Goal: Task Accomplishment & Management: Use online tool/utility

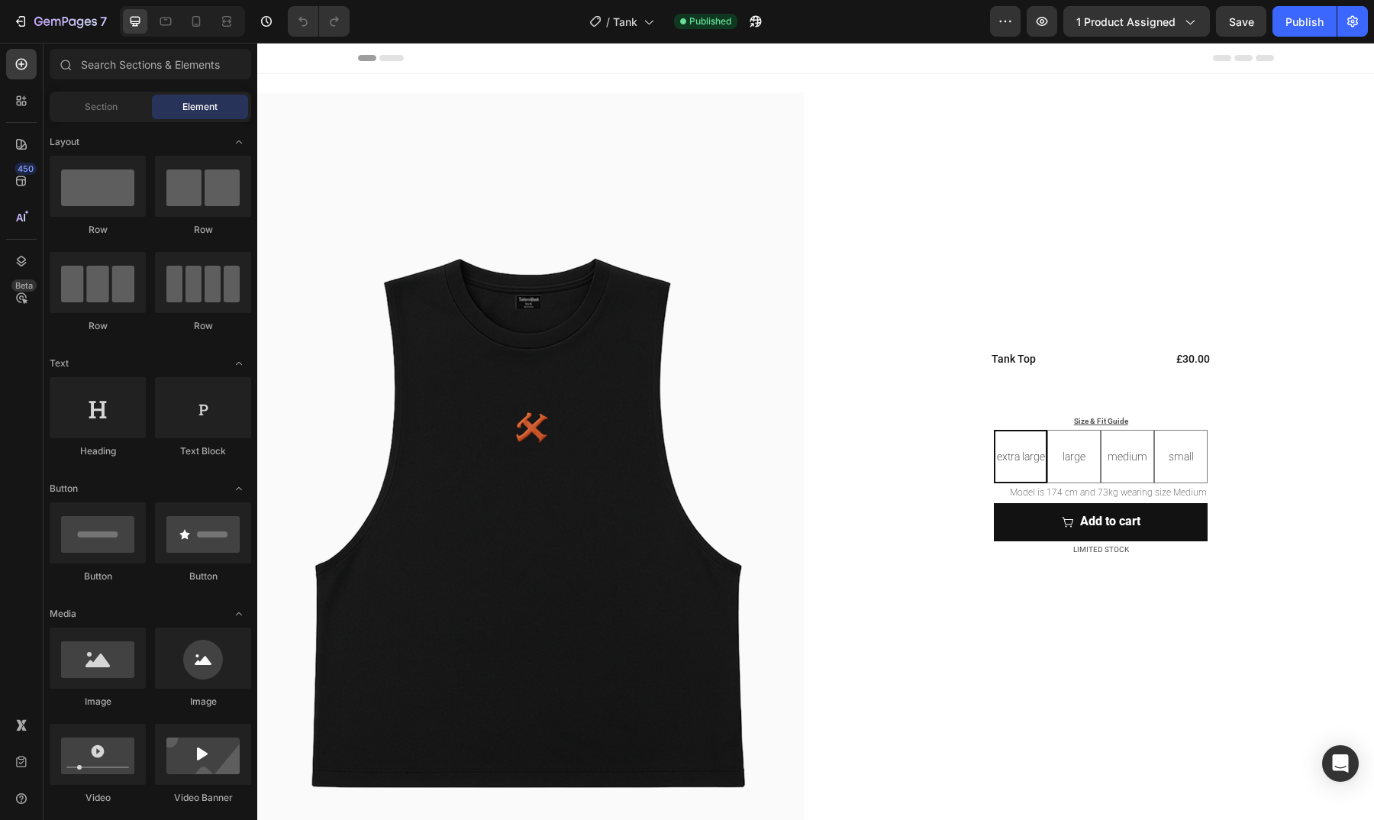
radio input "true"
click at [632, 19] on span "Tank" at bounding box center [625, 22] width 24 height 16
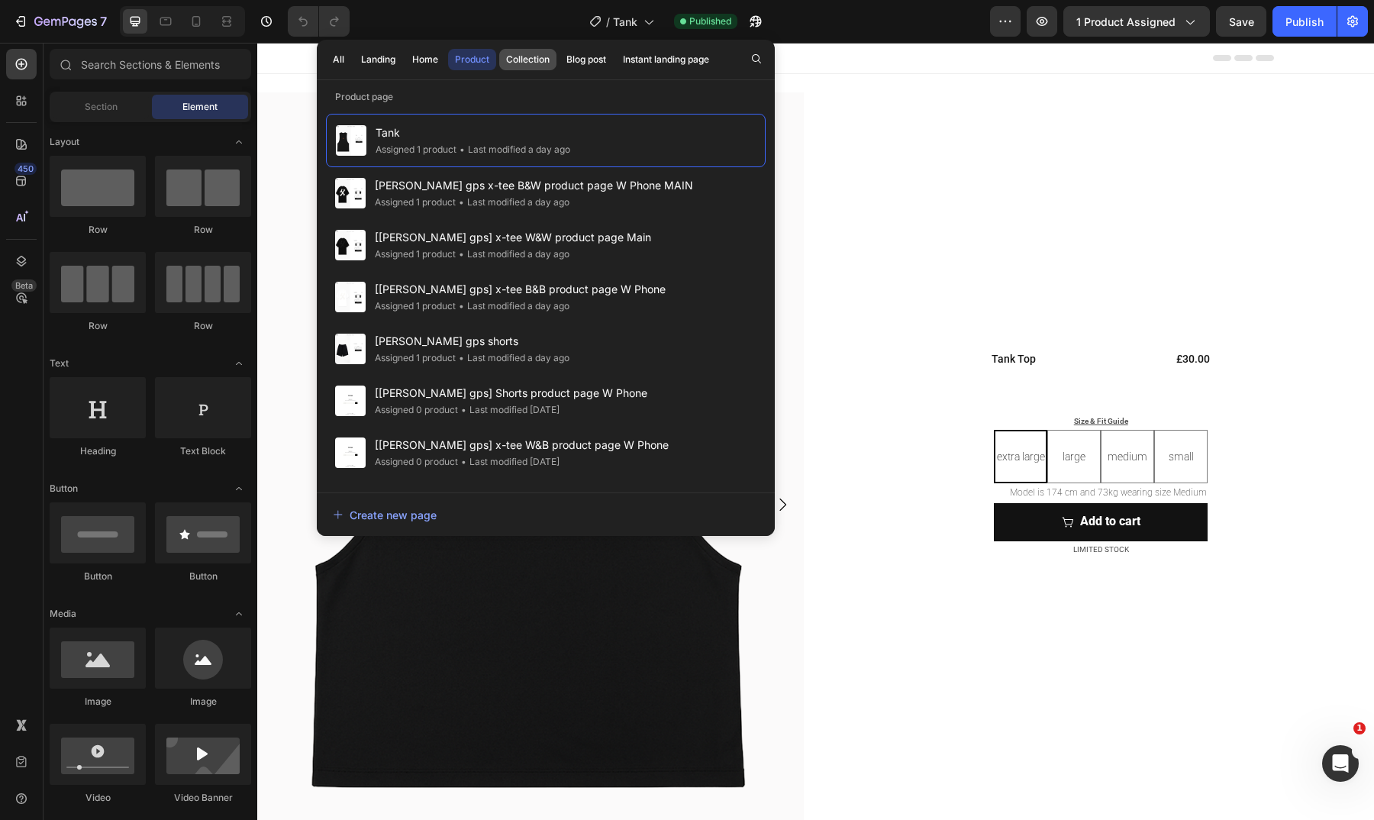
click at [546, 53] on div "Collection" at bounding box center [528, 60] width 44 height 14
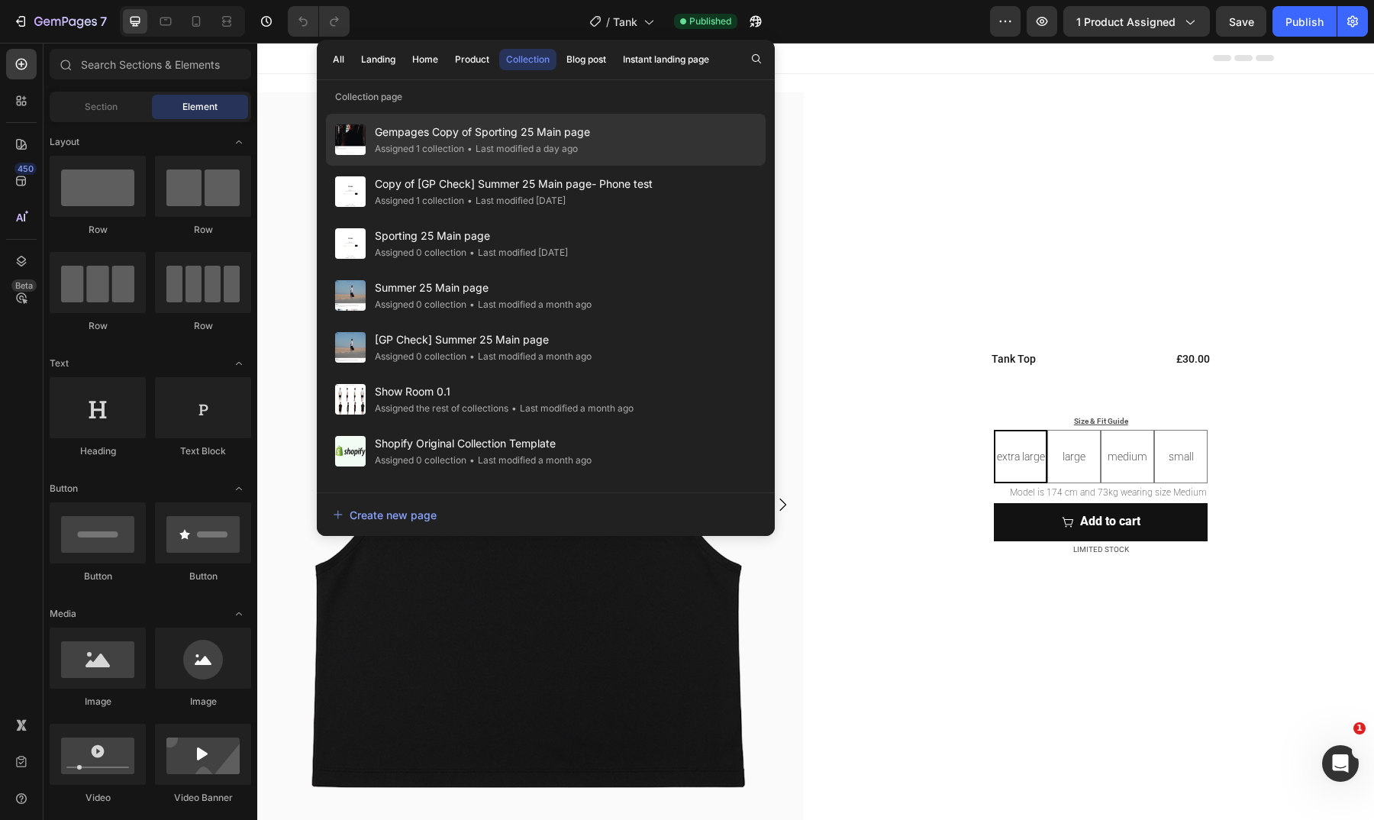
click at [598, 166] on div "Gempages Copy of Sporting 25 Main page Assigned 1 collection • Last modified a …" at bounding box center [546, 192] width 440 height 52
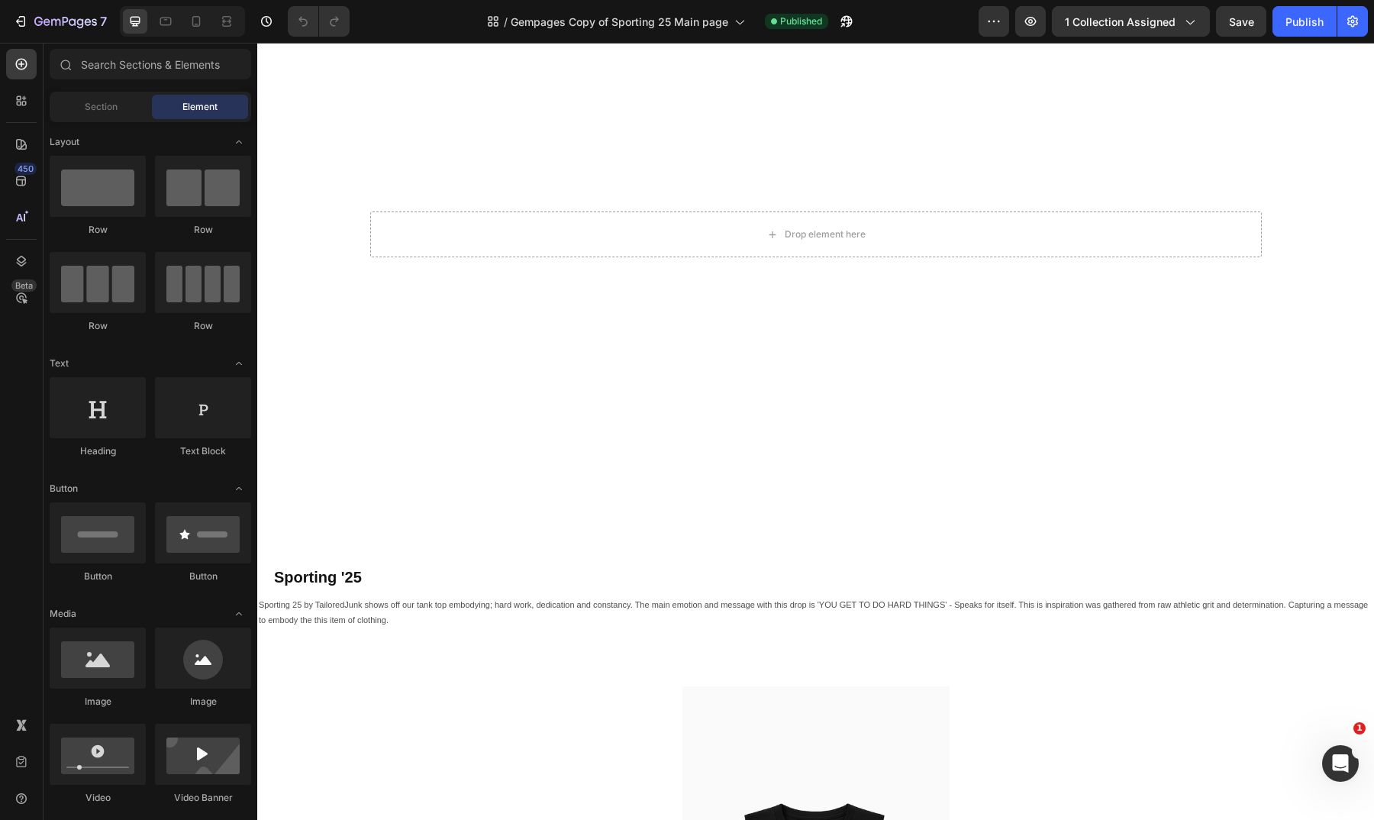
scroll to position [125, 0]
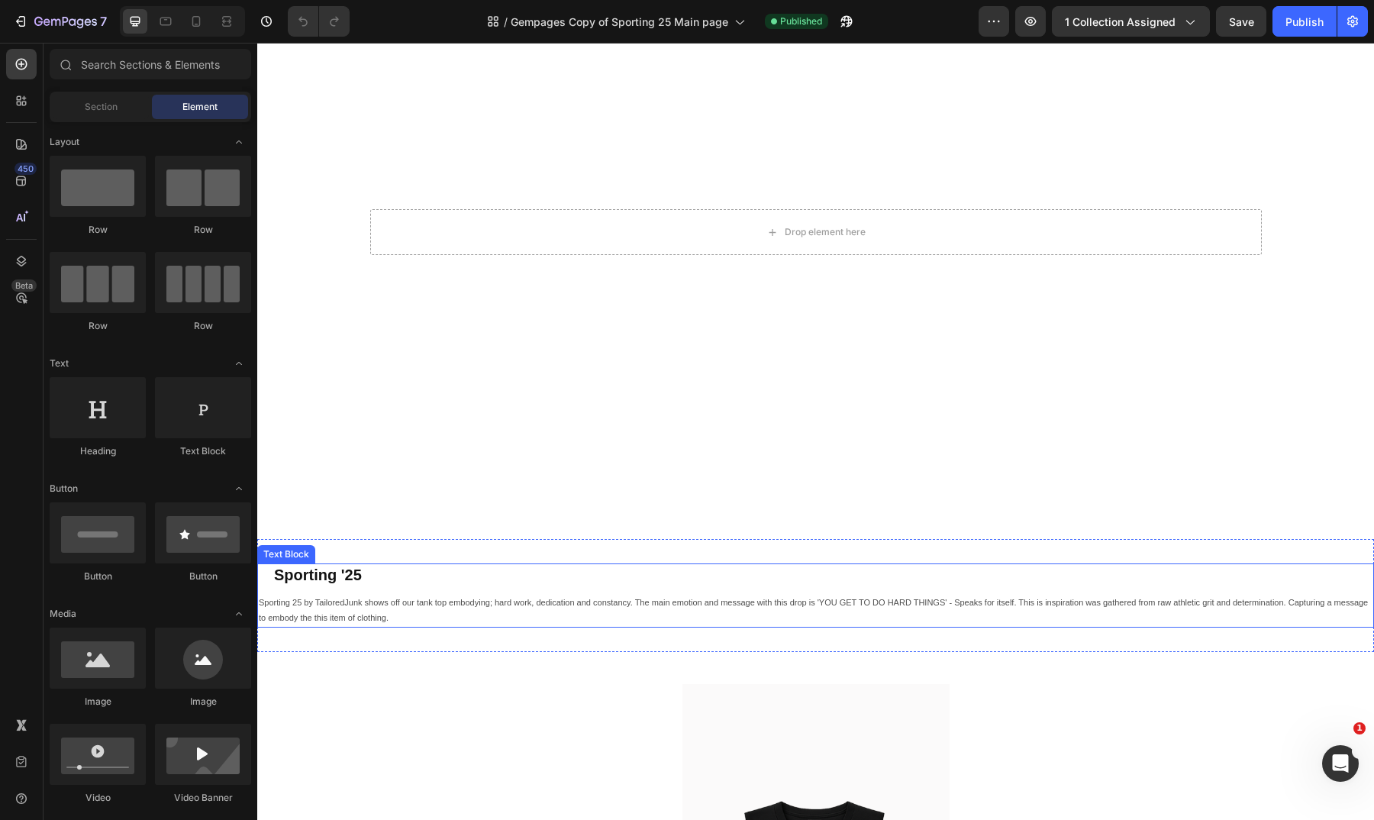
click at [447, 595] on p "Sporting 25 by TailoredJunk shows off our tank top embodying; hard work, dedica…" at bounding box center [816, 610] width 1114 height 31
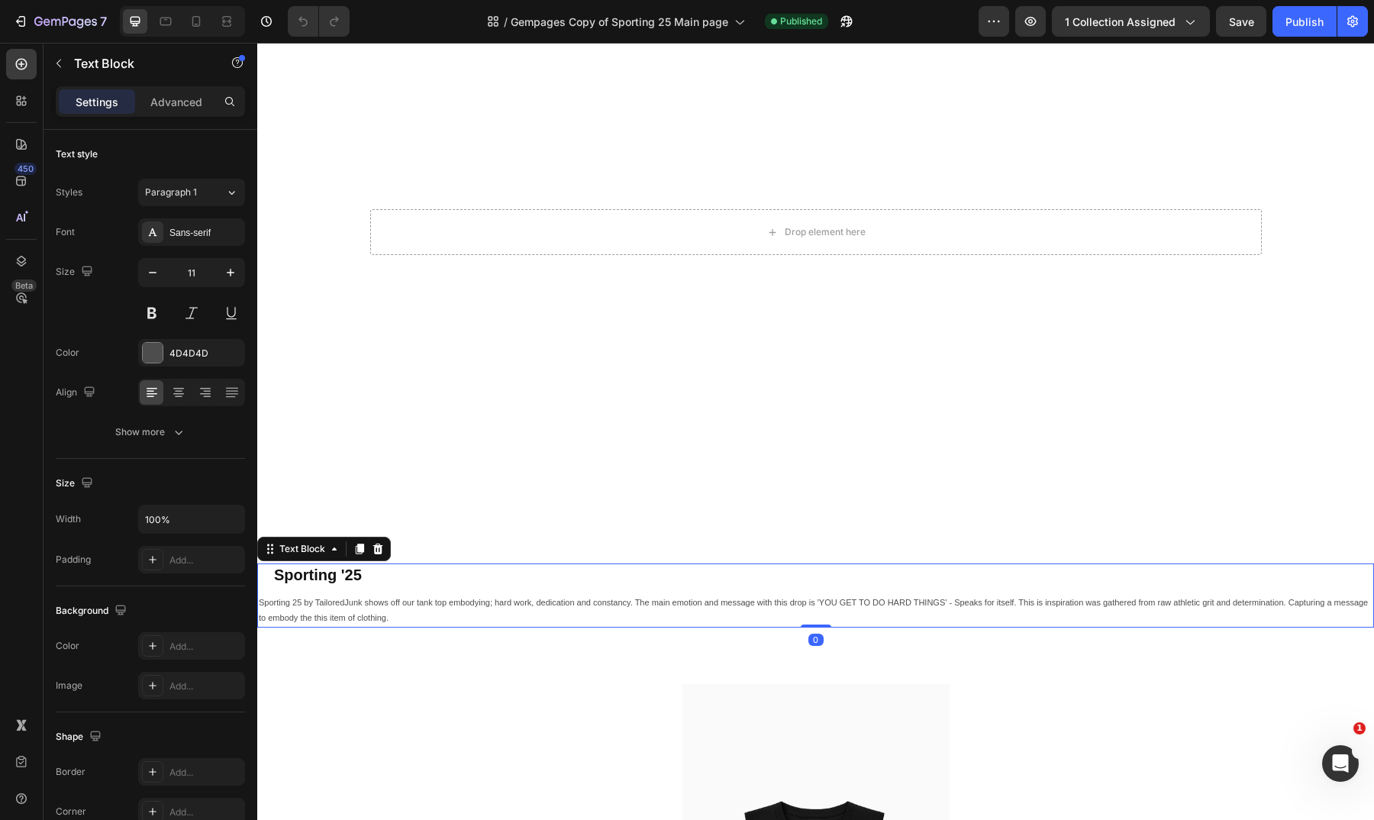
click at [483, 599] on p "Sporting 25 by TailoredJunk shows off our tank top embodying; hard work, dedica…" at bounding box center [816, 610] width 1114 height 31
click at [387, 608] on p "Sporting 25 by TailoredJunk shows off our tank top embodying; hard work, dedica…" at bounding box center [816, 610] width 1114 height 31
click at [344, 612] on p "Sporting 25 by TailoredJunk shows off our tank top embodying; hard work, dedica…" at bounding box center [816, 610] width 1114 height 31
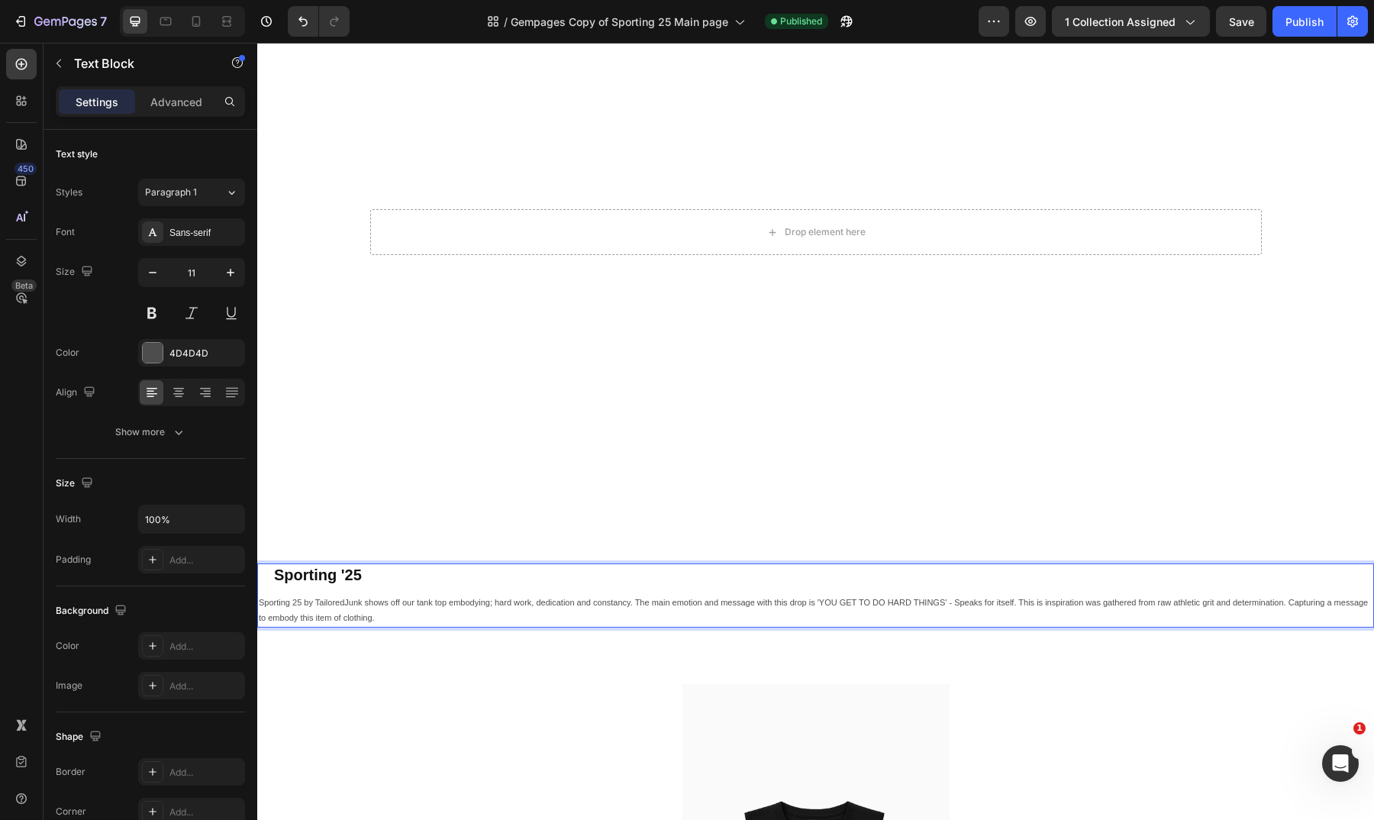
click at [429, 608] on p "Sporting 25 by TailoredJunk shows off our tank top embodying; hard work, dedica…" at bounding box center [816, 610] width 1114 height 31
click at [195, 25] on icon at bounding box center [196, 21] width 15 height 15
type input "14"
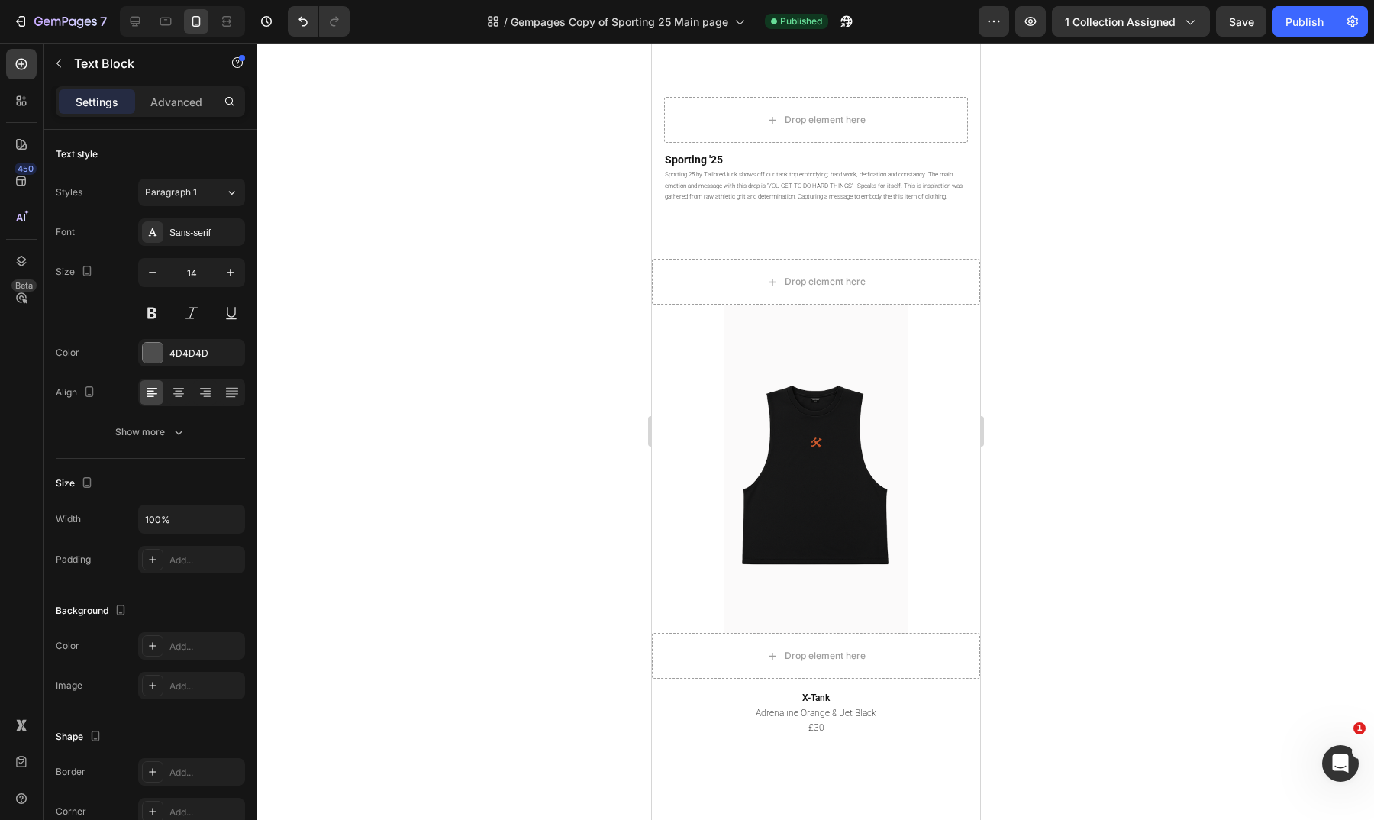
scroll to position [72, 0]
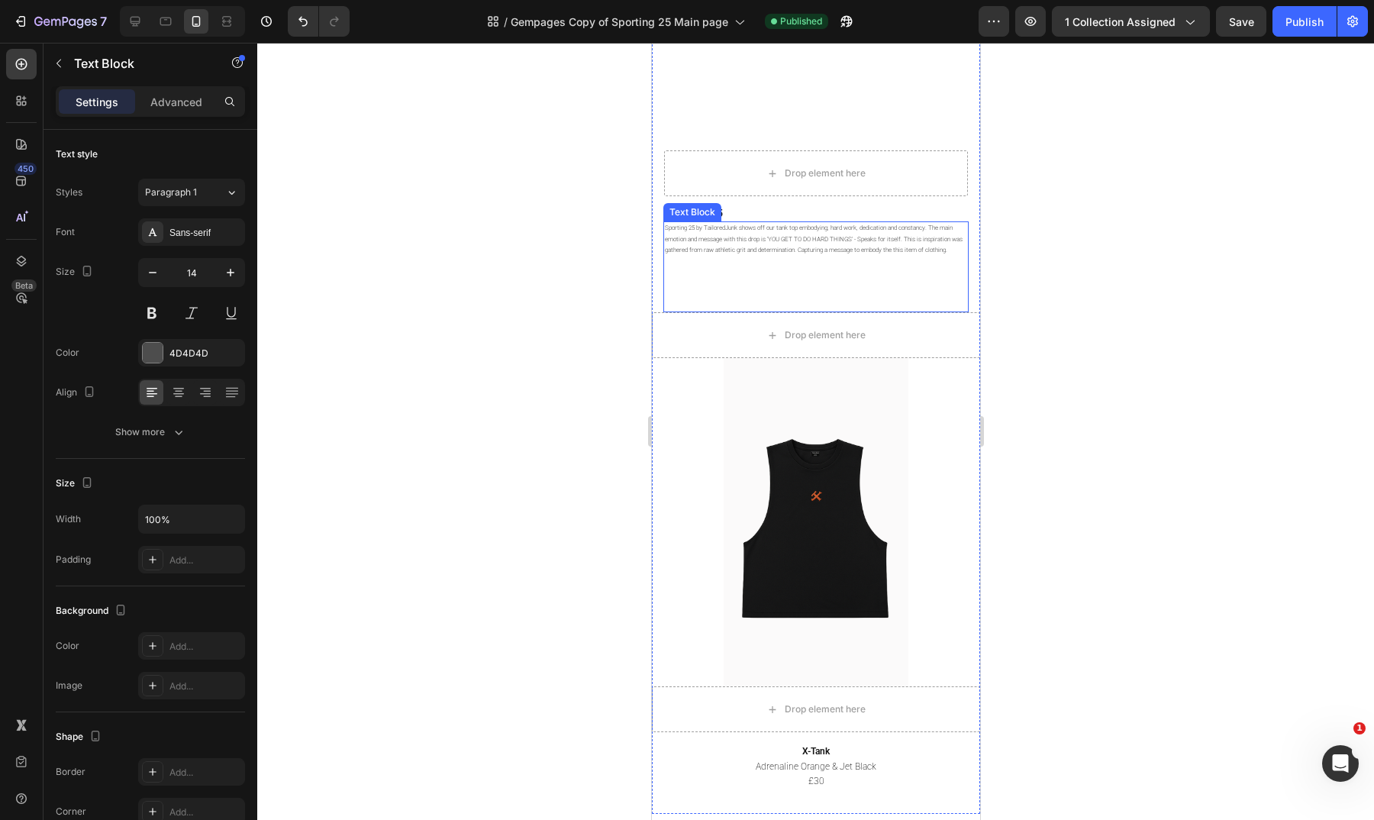
click at [847, 230] on p "Sporting 25 by TailoredJunk shows off our tank top embodying; hard work, dedica…" at bounding box center [815, 239] width 302 height 33
click at [934, 251] on p "Sporting 25 by TailoredJunk shows off our tank top embodying; hard work, dedica…" at bounding box center [815, 239] width 302 height 33
click at [904, 256] on p "Sporting 25 by TailoredJunk shows off our tank top embodying; hard work, dedica…" at bounding box center [815, 239] width 302 height 33
click at [930, 249] on p "Sporting 25 by TailoredJunk shows off our tank top embodying; hard work, dedica…" at bounding box center [815, 239] width 302 height 33
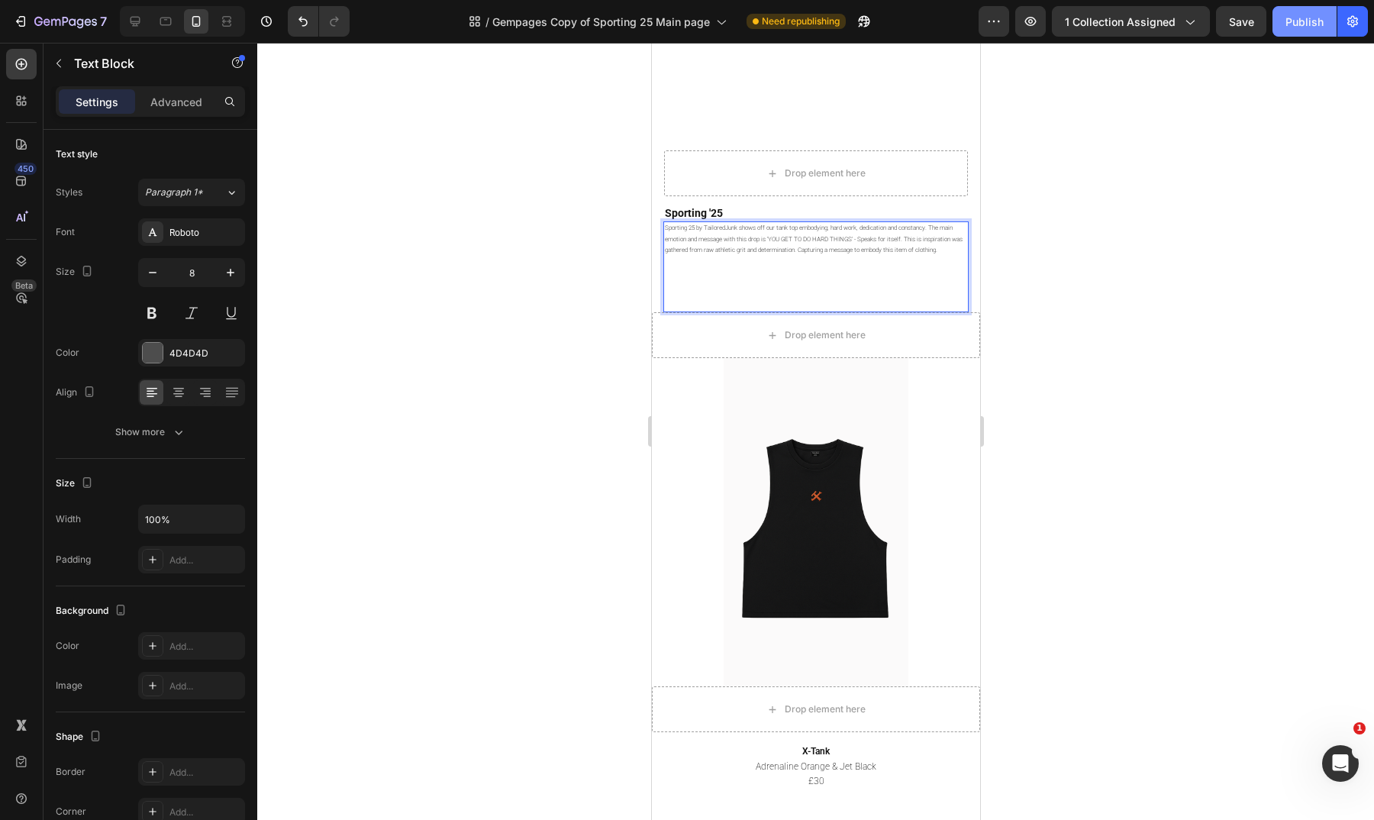
click at [1297, 24] on div "Publish" at bounding box center [1305, 22] width 38 height 16
